Goal: Navigation & Orientation: Find specific page/section

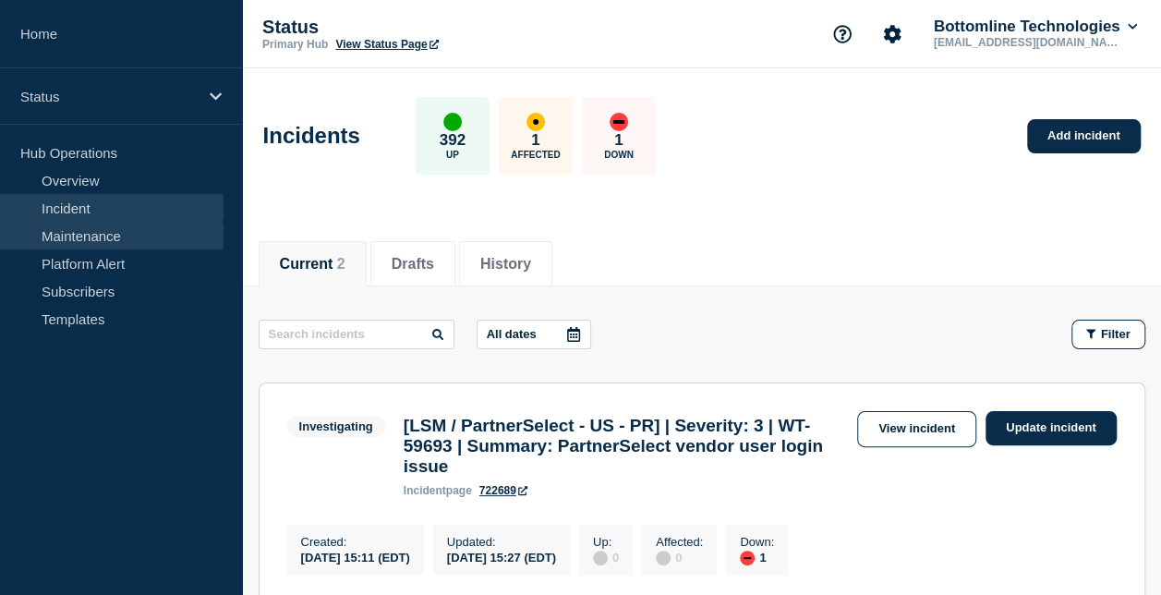
click at [115, 234] on link "Maintenance" at bounding box center [112, 236] width 224 height 28
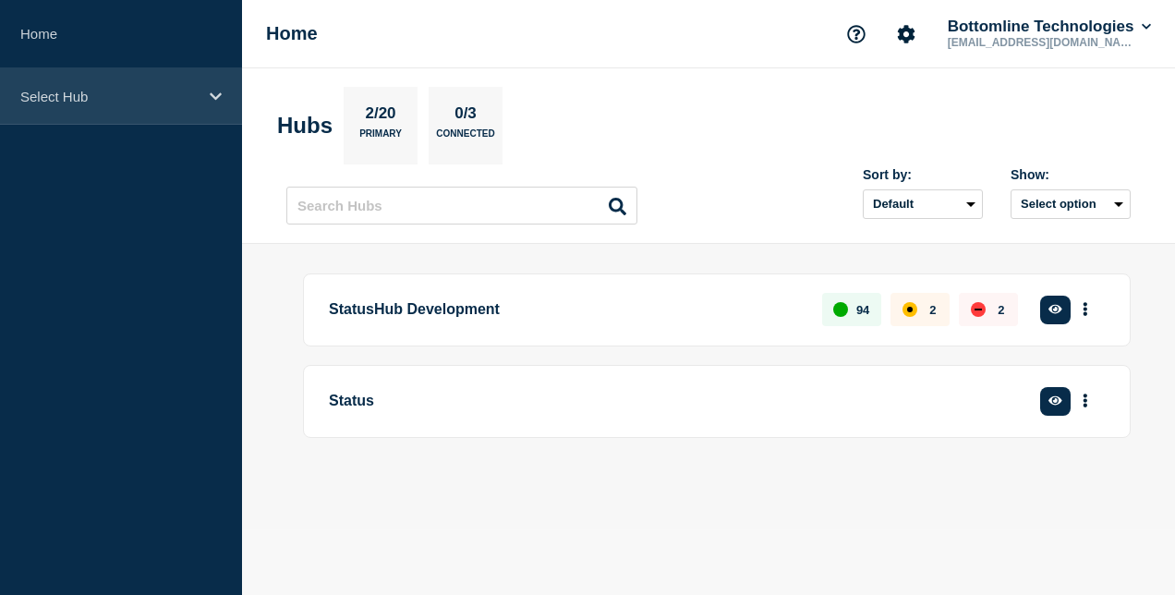
click at [194, 91] on p "Select Hub" at bounding box center [108, 97] width 177 height 16
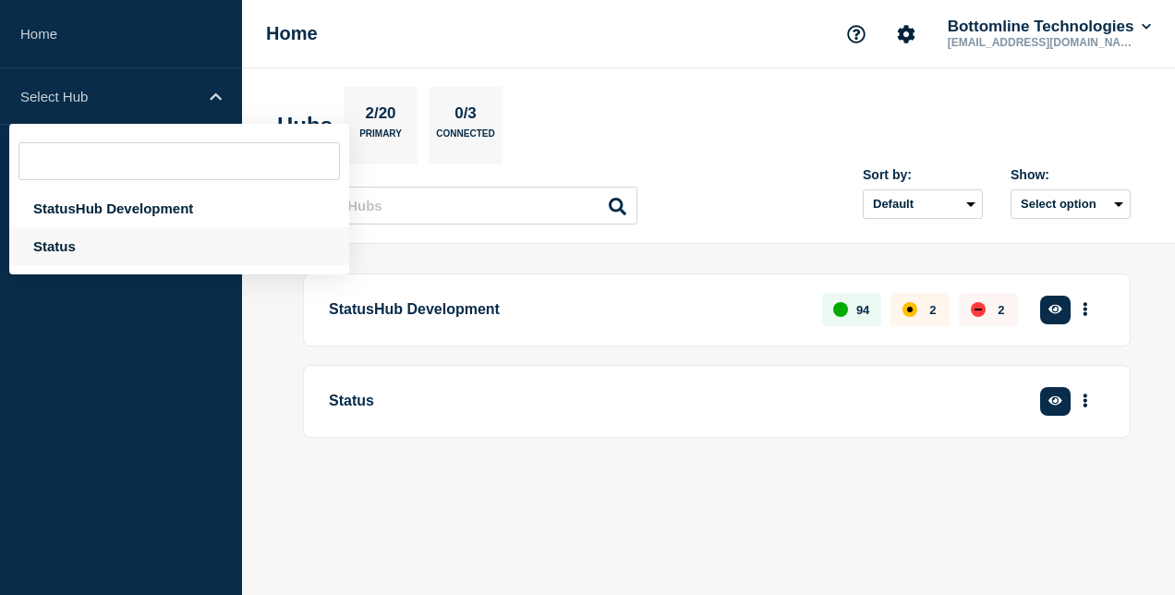
click at [143, 253] on div "Status" at bounding box center [179, 246] width 340 height 38
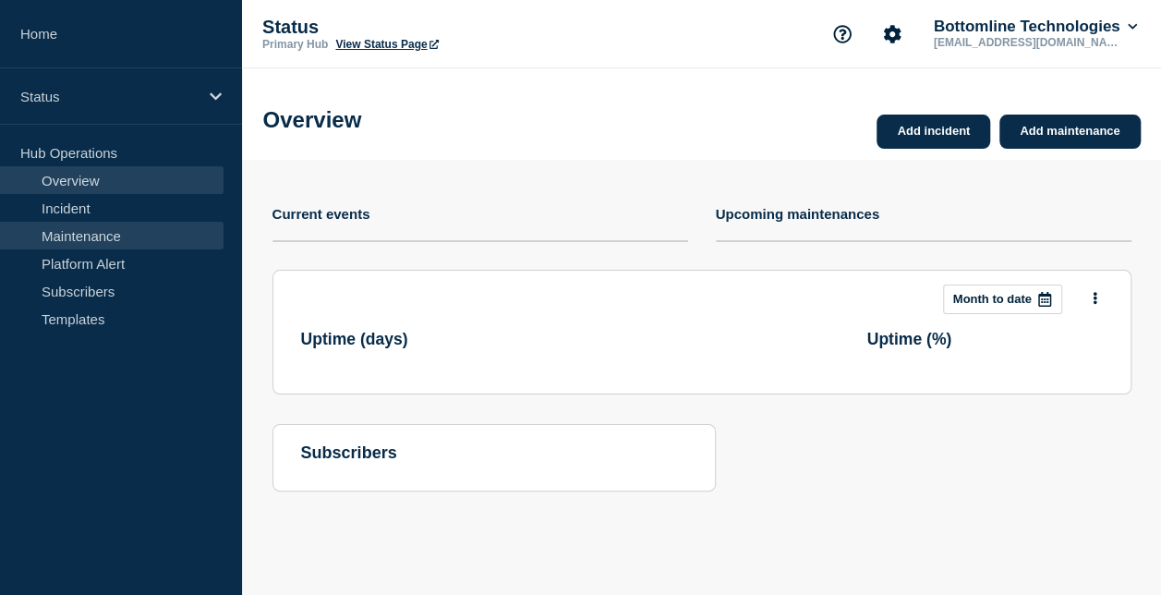
click at [129, 228] on link "Maintenance" at bounding box center [112, 236] width 224 height 28
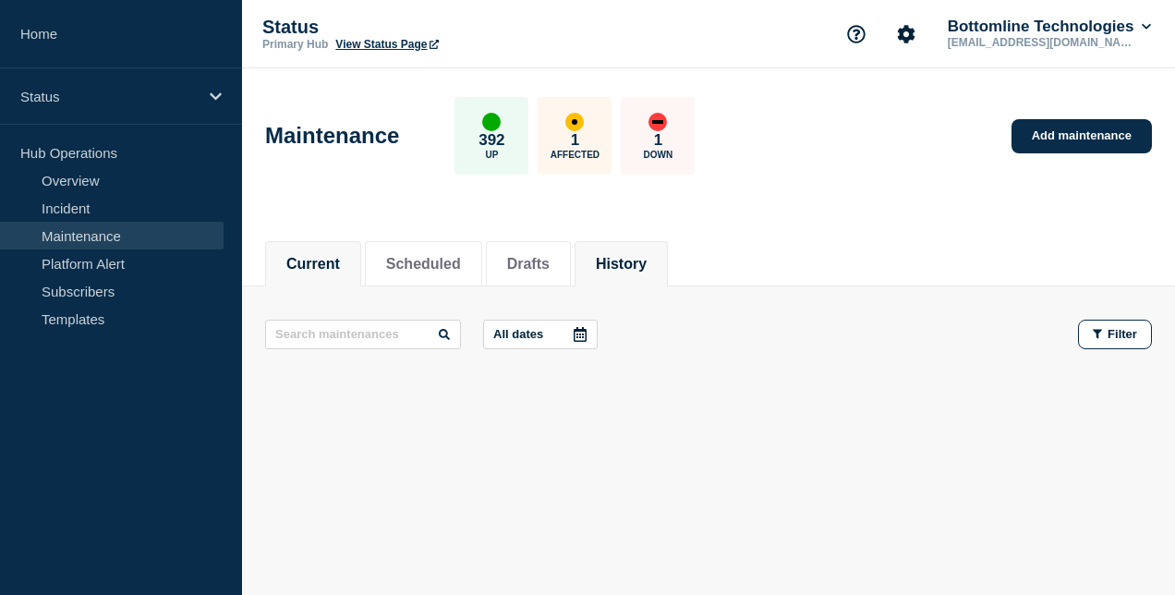
click at [634, 273] on li "History" at bounding box center [621, 263] width 93 height 45
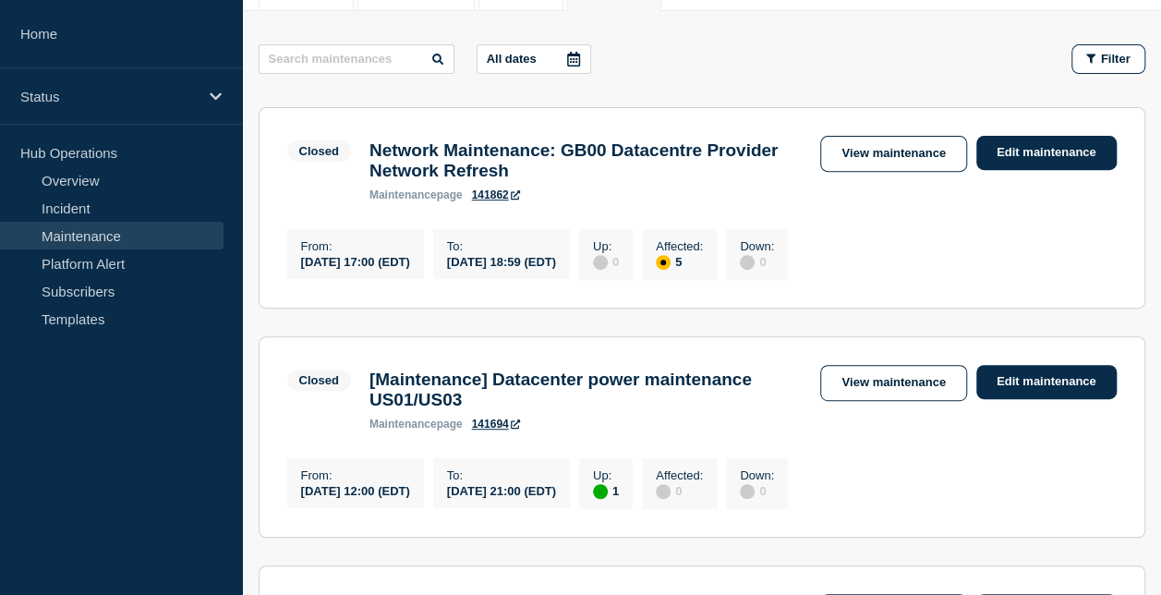
scroll to position [276, 0]
